Goal: Information Seeking & Learning: Learn about a topic

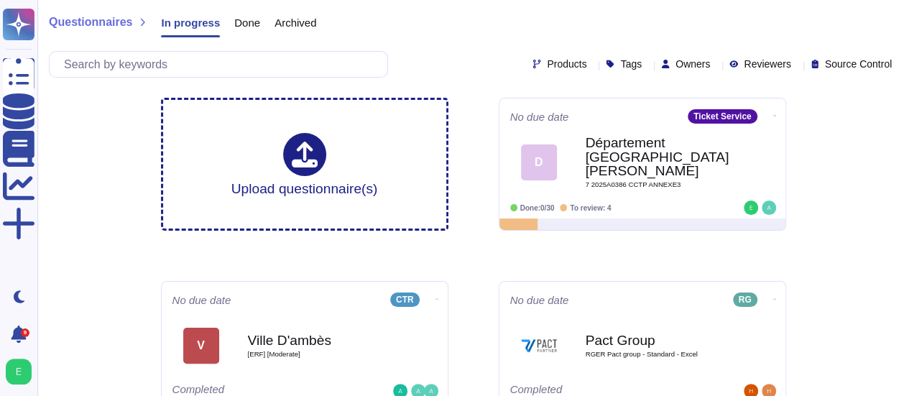
click at [34, 118] on div "Knowledge Base" at bounding box center [19, 112] width 32 height 32
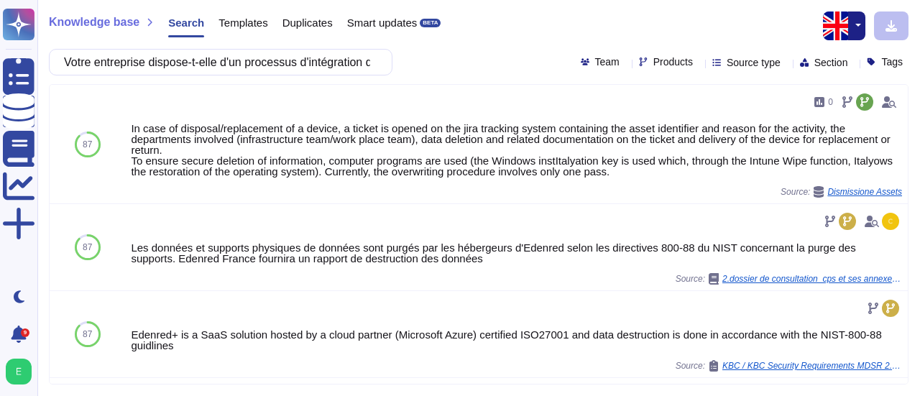
click at [859, 31] on button "button" at bounding box center [856, 25] width 17 height 29
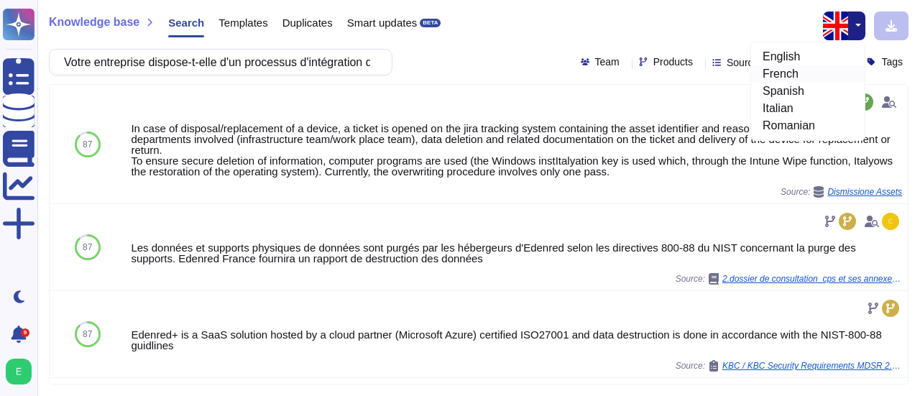
click at [800, 71] on link "French" at bounding box center [808, 73] width 114 height 17
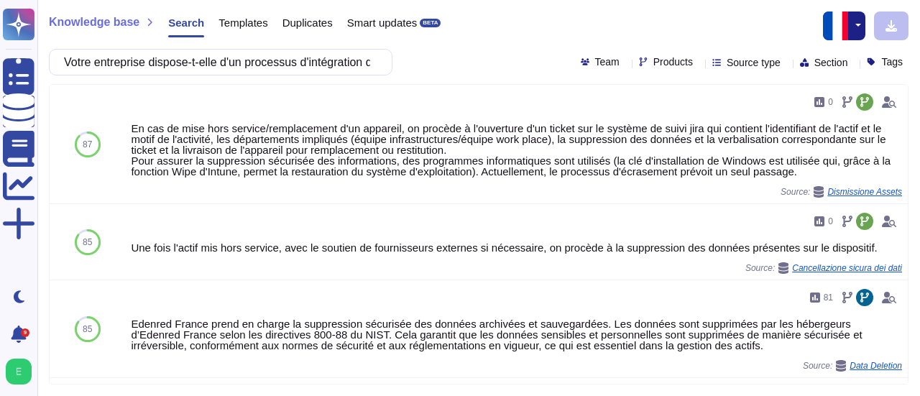
click at [698, 63] on icon at bounding box center [698, 63] width 0 height 0
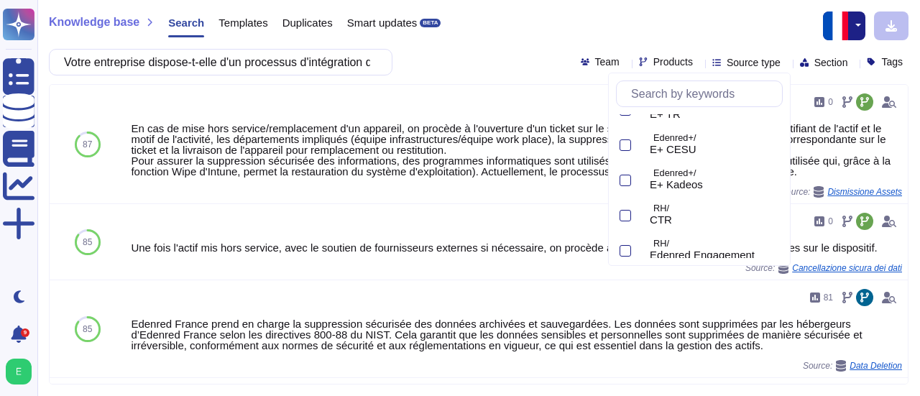
scroll to position [251, 0]
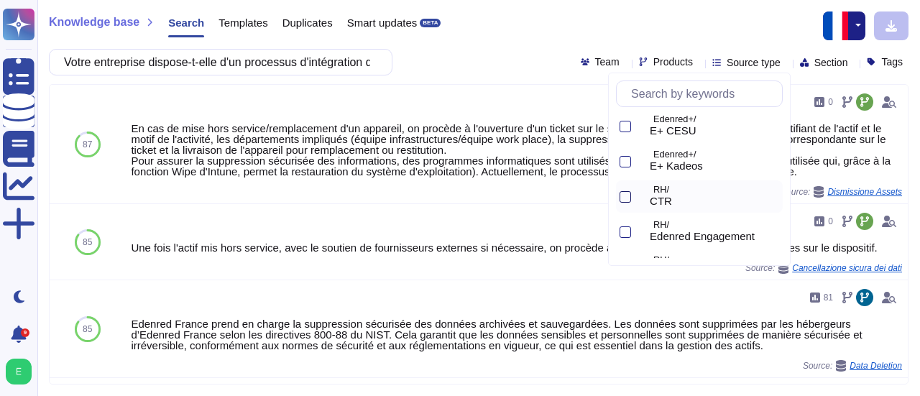
click at [628, 195] on div at bounding box center [624, 196] width 11 height 11
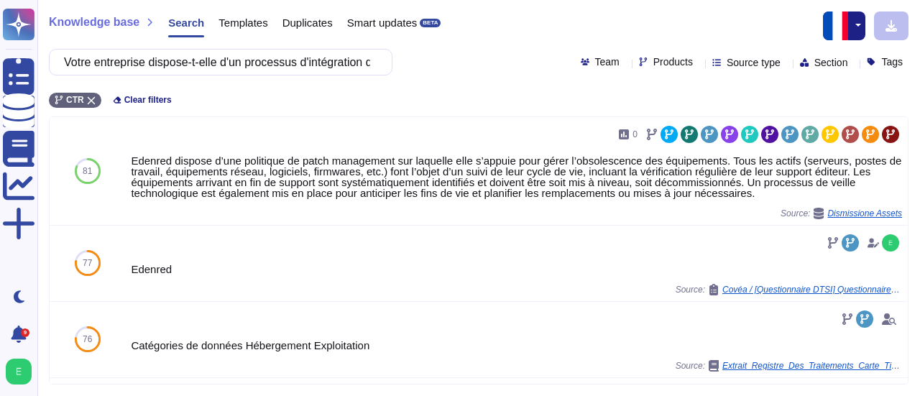
click at [582, 24] on div "Knowledge base Search Templates Duplicates Smart updates BETA" at bounding box center [473, 25] width 849 height 29
click at [341, 64] on input "Votre entreprise dispose-t-elle d'un processus d'intégration des fournisseurs" at bounding box center [217, 62] width 320 height 25
click at [759, 63] on div "Source type" at bounding box center [749, 62] width 74 height 11
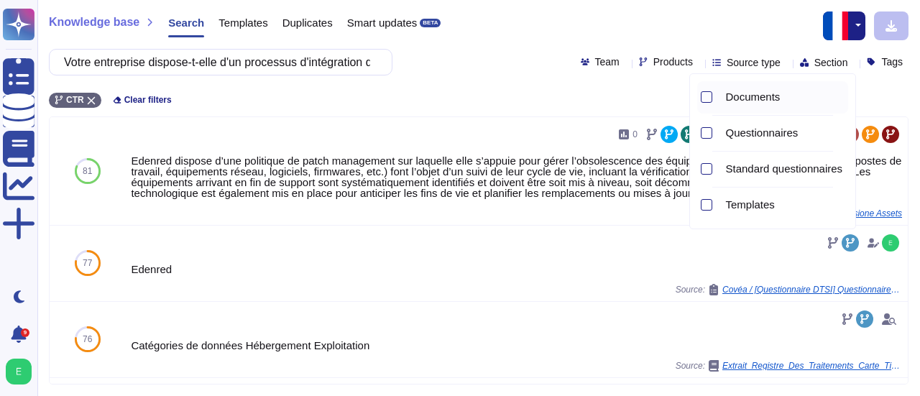
click at [757, 96] on span "Documents" at bounding box center [752, 97] width 55 height 13
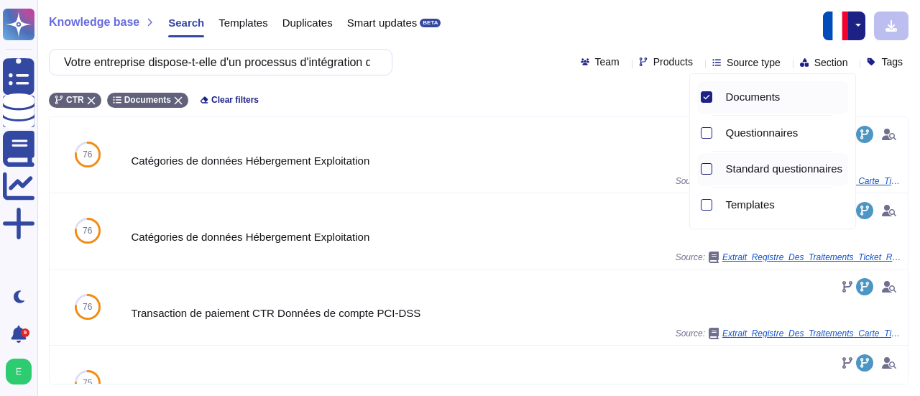
click at [710, 169] on div at bounding box center [706, 168] width 11 height 11
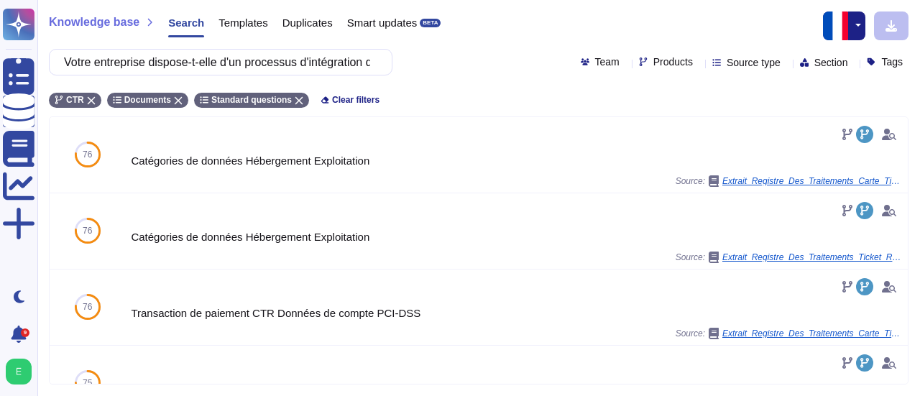
click at [853, 63] on icon at bounding box center [853, 63] width 0 height 0
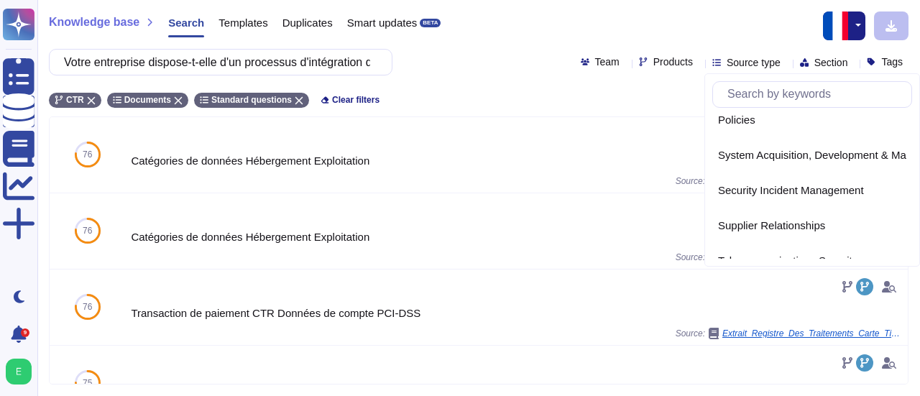
scroll to position [376, 0]
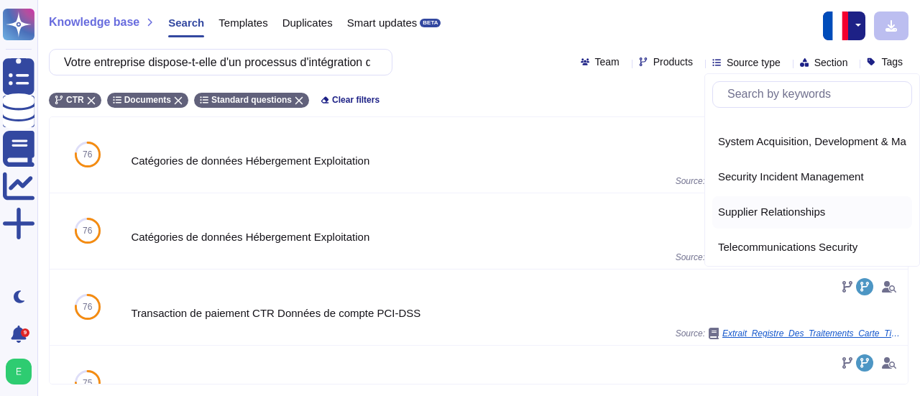
click at [820, 216] on span "Supplier Relationships" at bounding box center [771, 211] width 107 height 13
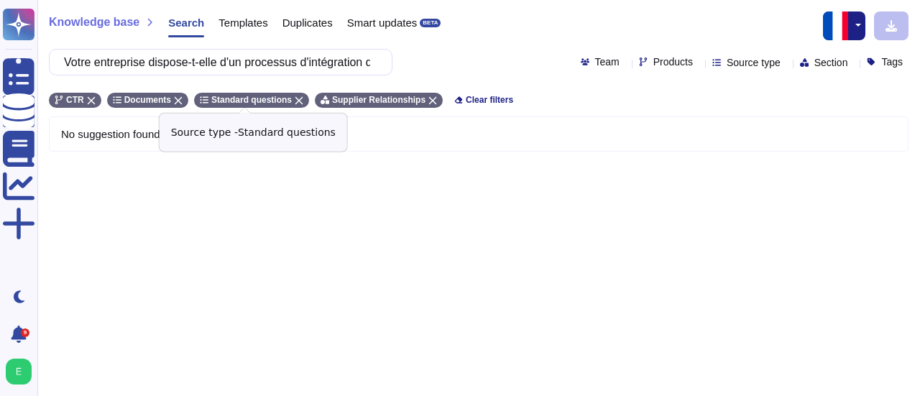
click at [295, 101] on icon at bounding box center [299, 100] width 9 height 9
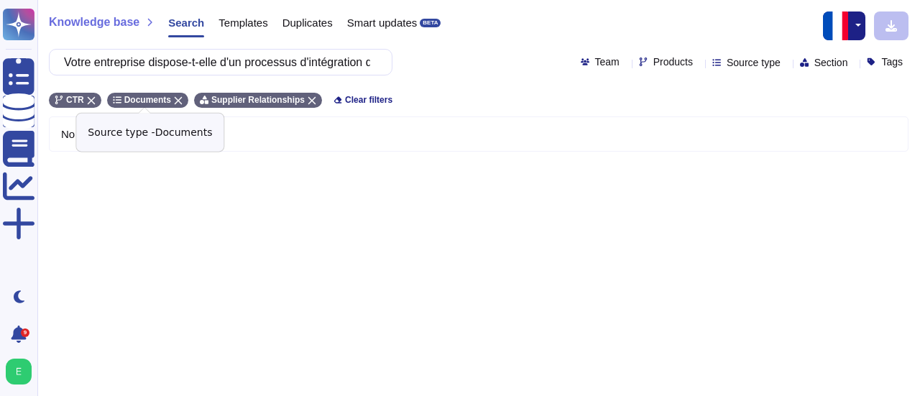
click at [175, 98] on icon at bounding box center [179, 101] width 8 height 8
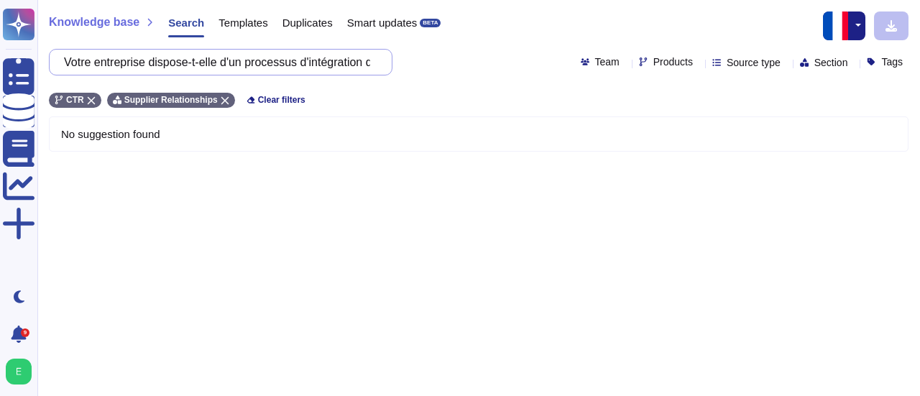
click at [267, 65] on input "Votre entreprise dispose-t-elle d'un processus d'intégration des fournisseurs" at bounding box center [217, 62] width 320 height 25
type input "Votre entreprise dispose-t-elle d'un processus d'intégration des fournisseurs ?"
click at [220, 94] on div "Supplier Relationships" at bounding box center [171, 100] width 128 height 15
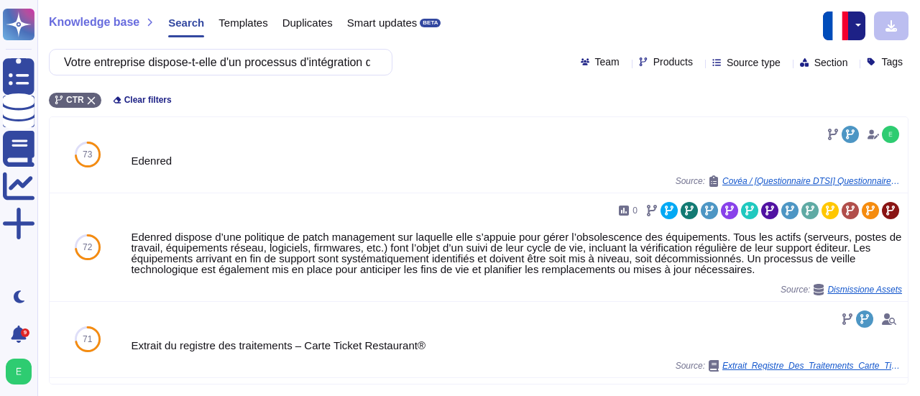
click at [908, 260] on div "Knowledge base Search Templates Duplicates Smart updates BETA Votre entreprise …" at bounding box center [478, 198] width 882 height 396
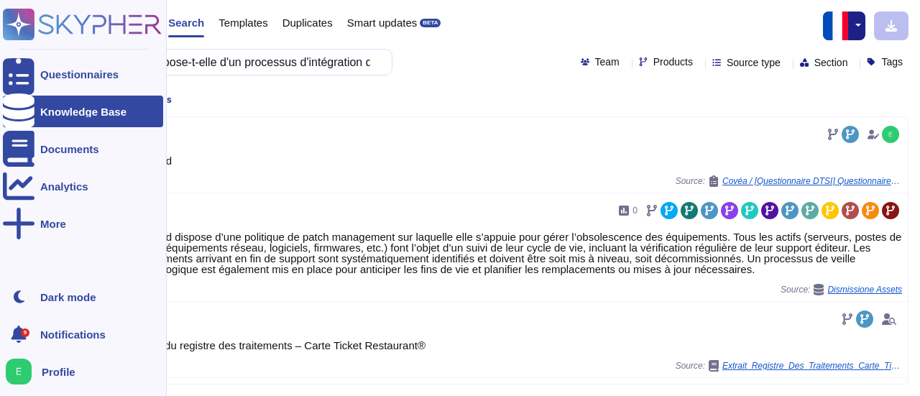
click at [49, 110] on div "Knowledge Base" at bounding box center [83, 111] width 86 height 11
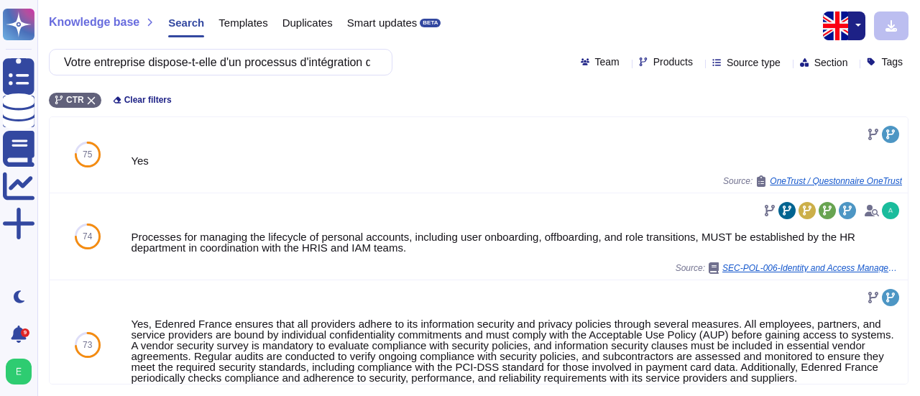
click at [853, 32] on button "button" at bounding box center [856, 25] width 17 height 29
click at [785, 70] on link "French" at bounding box center [808, 73] width 114 height 17
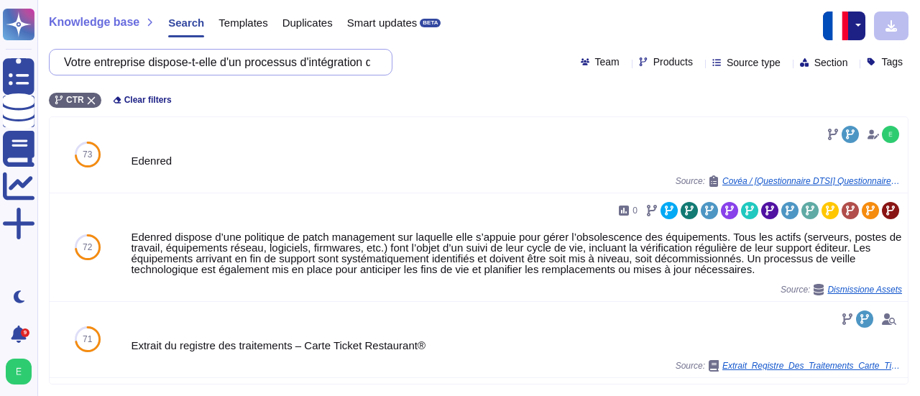
click at [358, 62] on input "Votre entreprise dispose-t-elle d'un processus d'intégration des fournisseurs ?" at bounding box center [217, 62] width 320 height 25
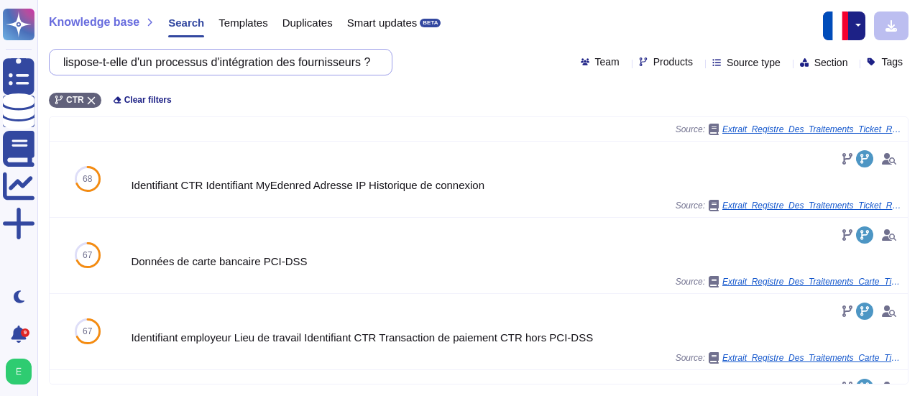
scroll to position [1441, 0]
